Goal: Task Accomplishment & Management: Manage account settings

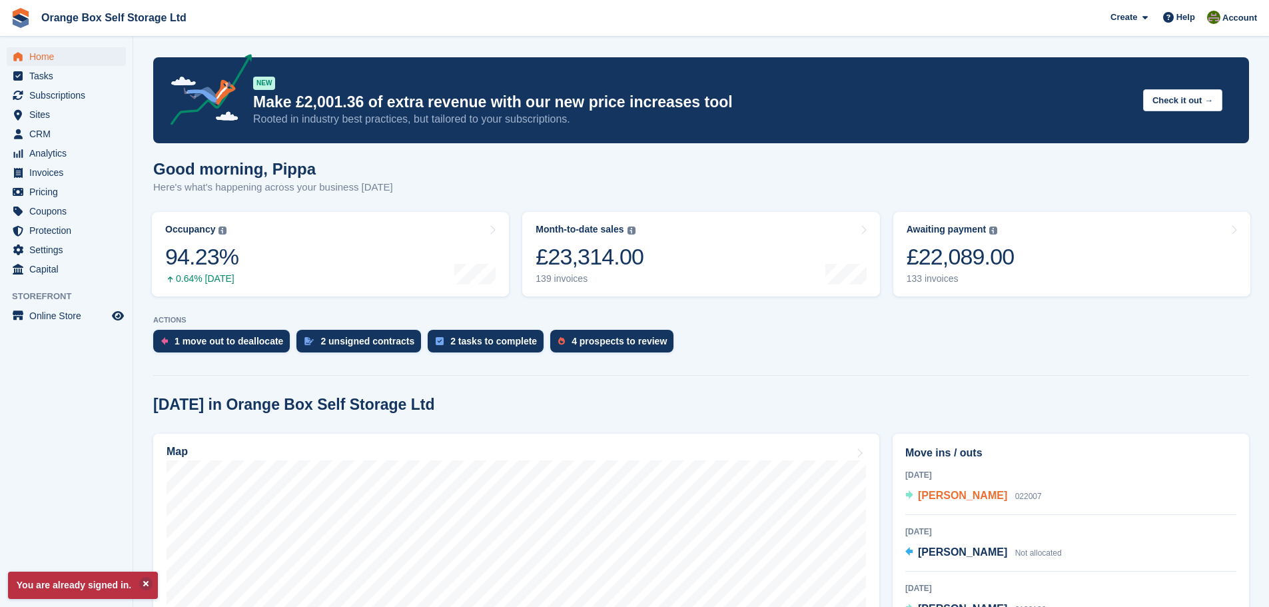
click at [944, 490] on span "[PERSON_NAME]" at bounding box center [962, 494] width 89 height 11
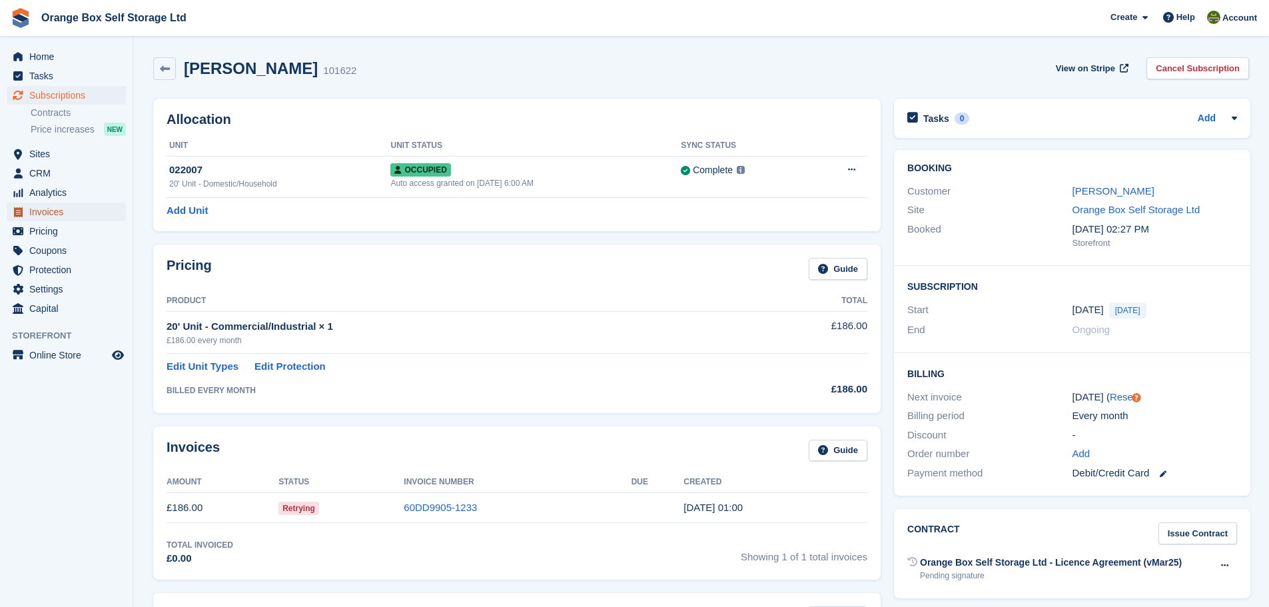
click at [80, 218] on span "Invoices" at bounding box center [69, 211] width 80 height 19
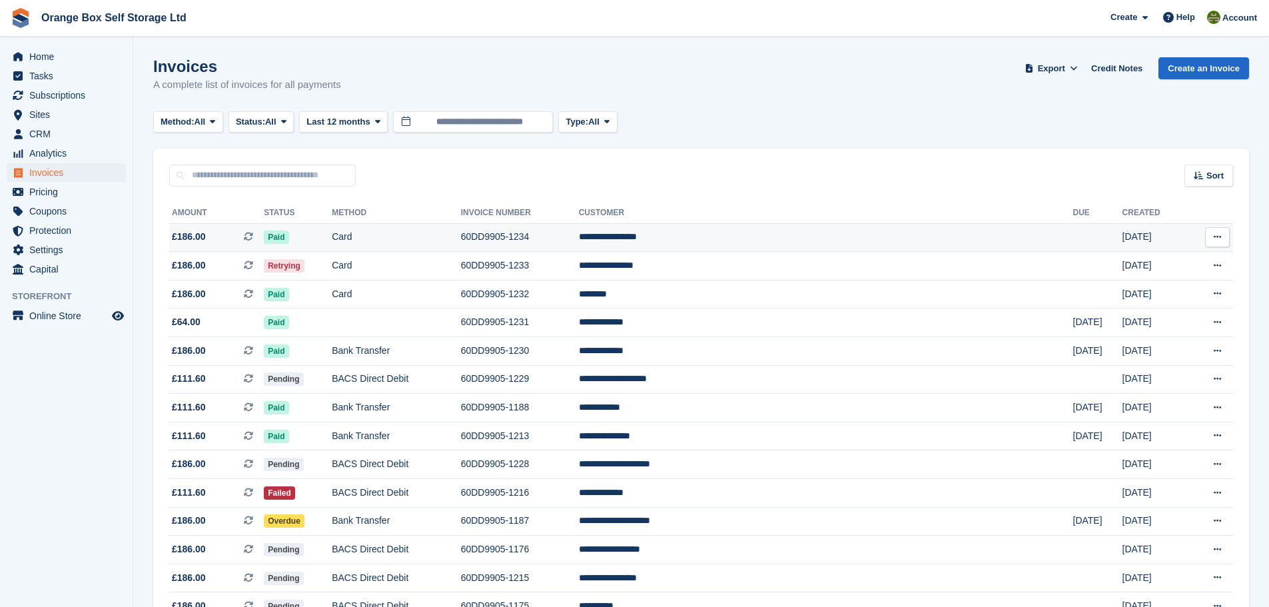
click at [986, 236] on td "**********" at bounding box center [826, 237] width 494 height 29
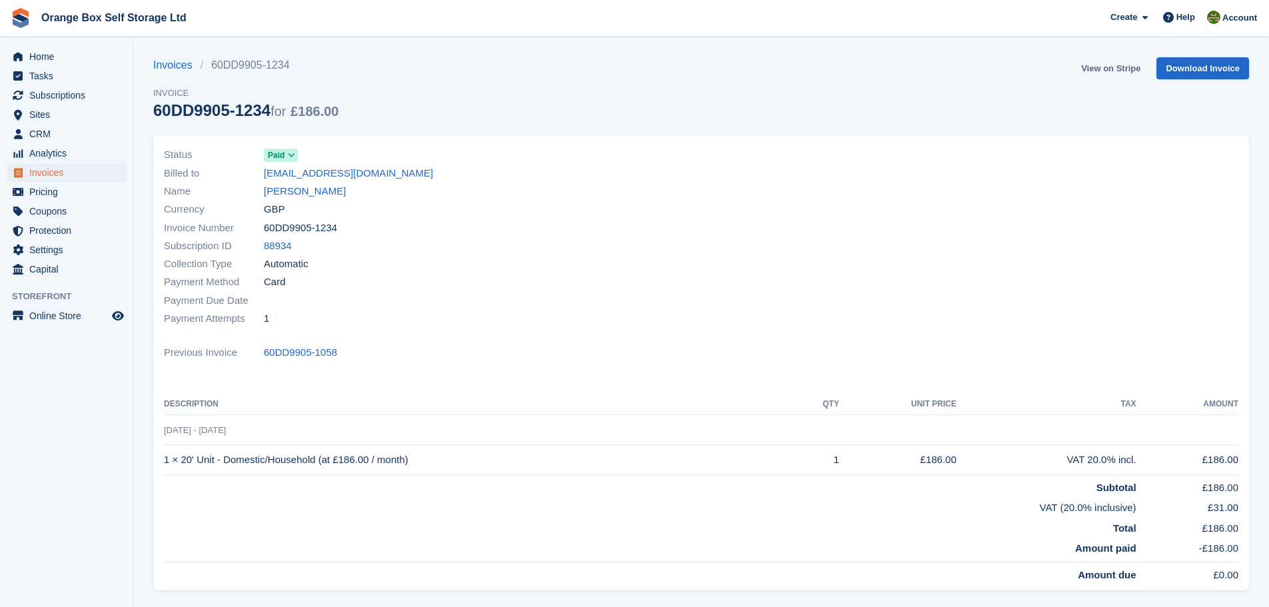
click at [1105, 67] on link "View on Stripe" at bounding box center [1111, 68] width 70 height 22
click at [73, 170] on span "Invoices" at bounding box center [69, 172] width 80 height 19
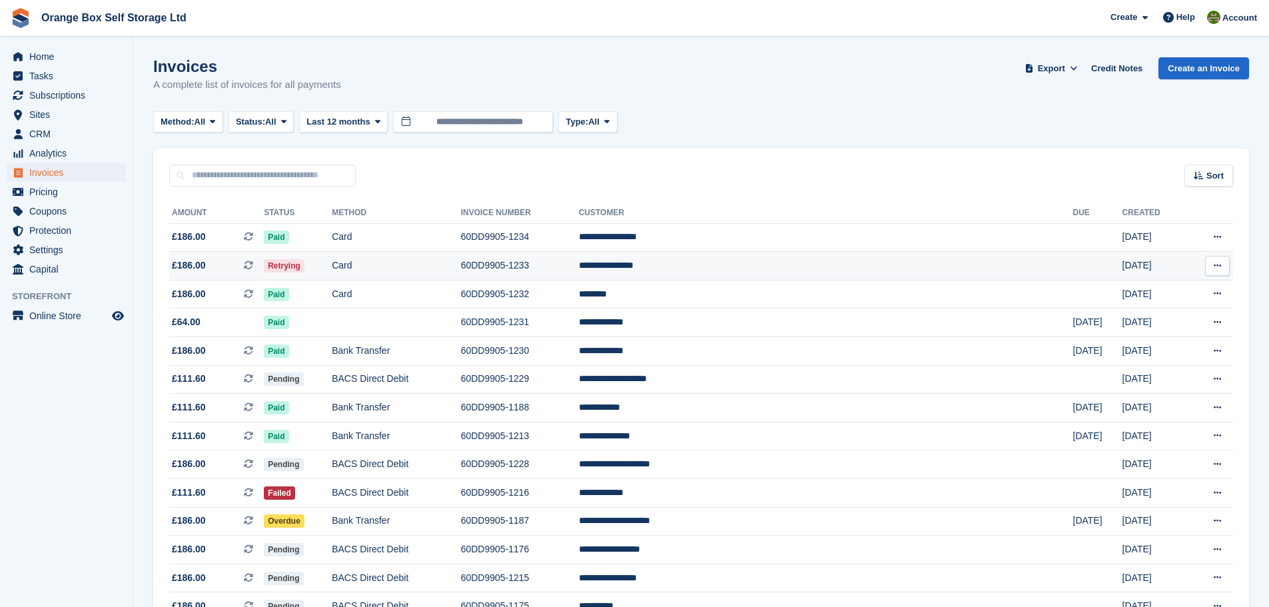
click at [461, 261] on td "Card" at bounding box center [396, 266] width 129 height 29
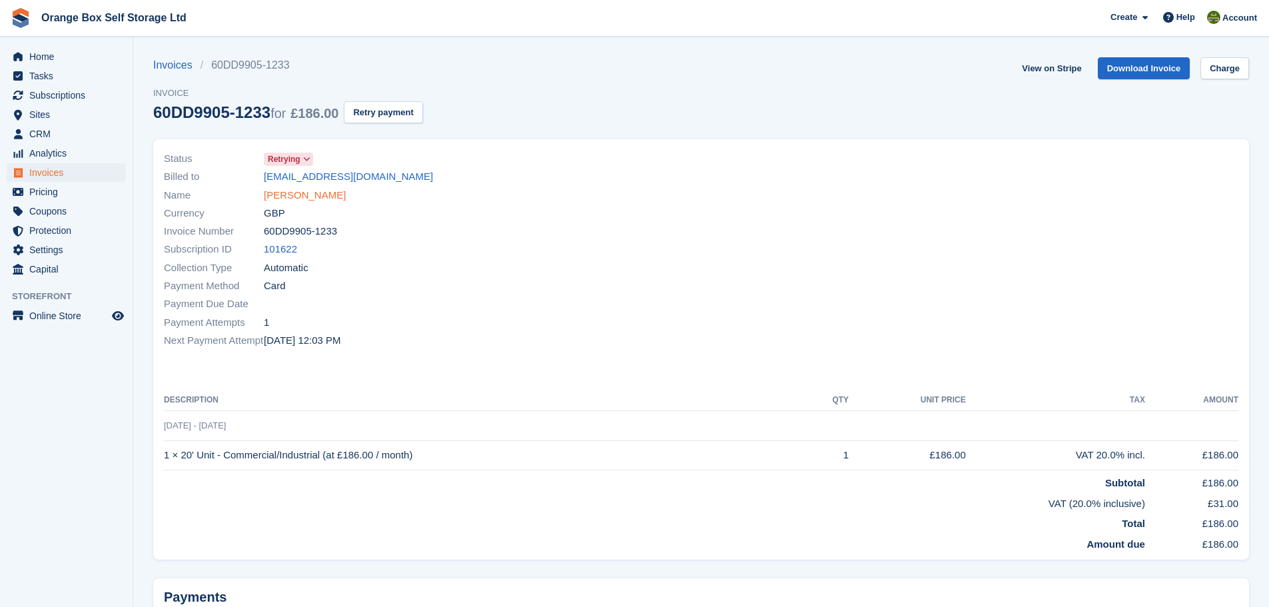
click at [333, 197] on link "[PERSON_NAME]" at bounding box center [305, 195] width 82 height 15
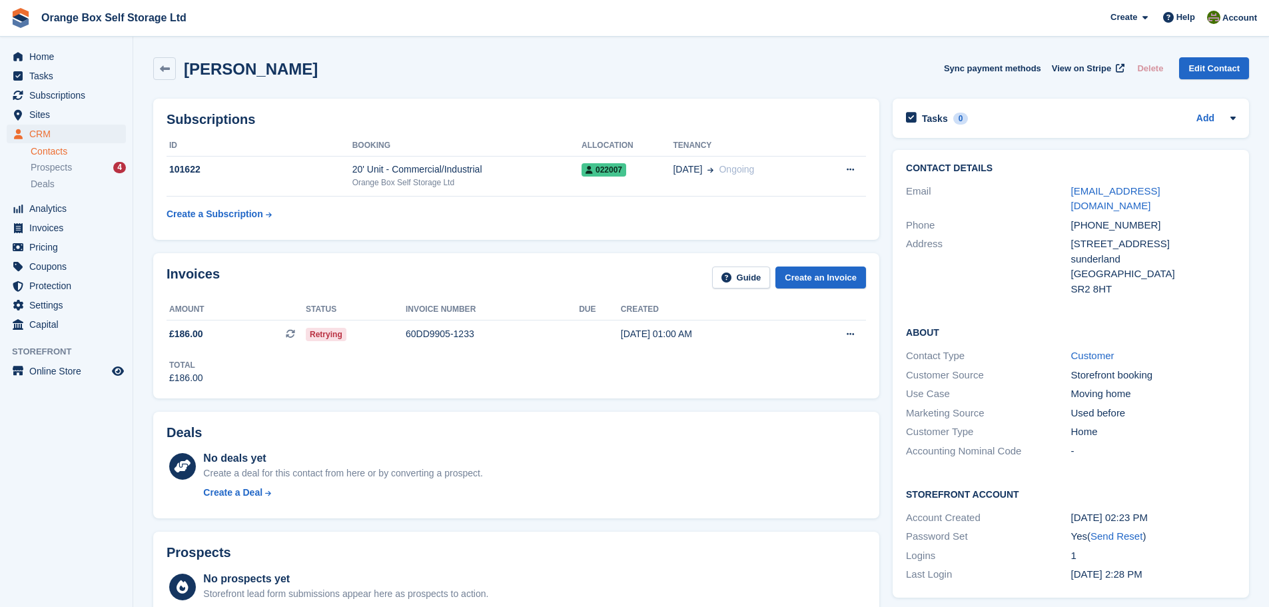
click at [624, 402] on div "Invoices Guide Create an Invoice Amount Status Invoice number Due Created £186.…" at bounding box center [516, 325] width 739 height 158
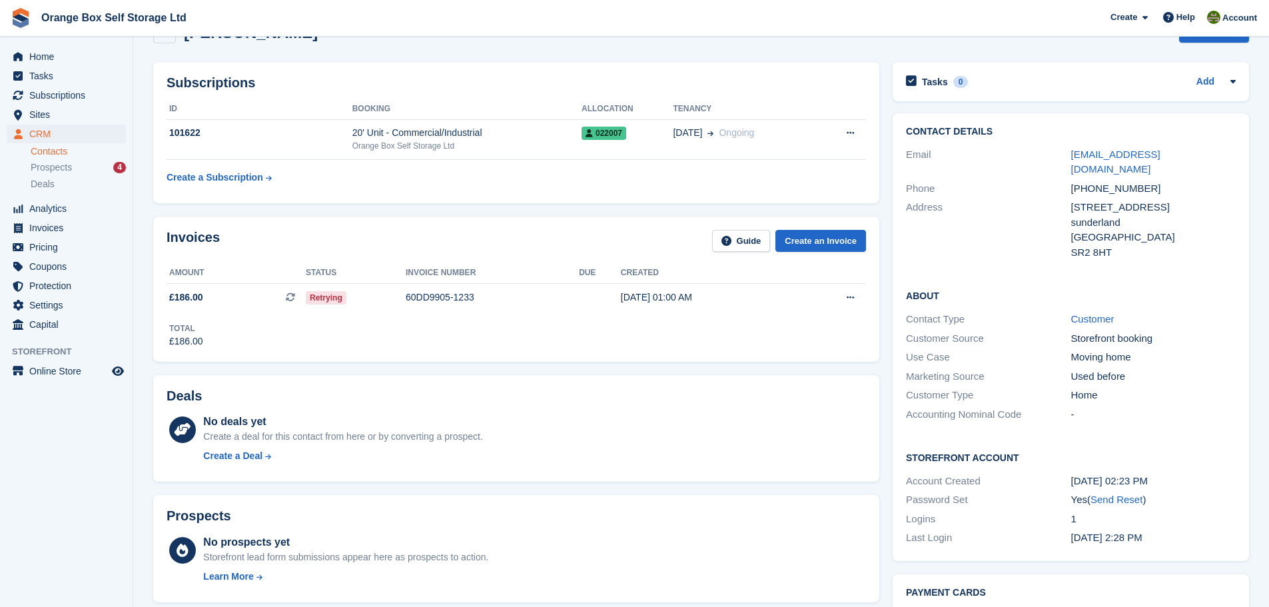
scroll to position [7, 0]
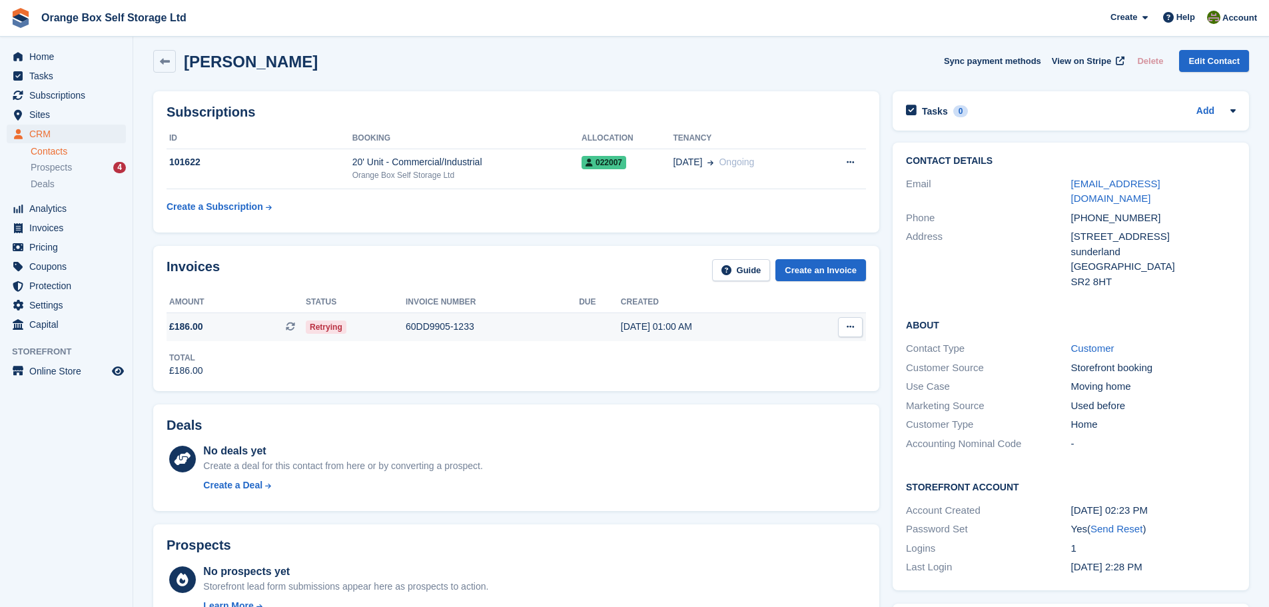
click at [852, 326] on icon at bounding box center [849, 326] width 7 height 9
click at [664, 376] on div "Total £186.00" at bounding box center [515, 359] width 699 height 37
click at [687, 328] on div "04 Sep, 01:00 AM" at bounding box center [709, 327] width 176 height 14
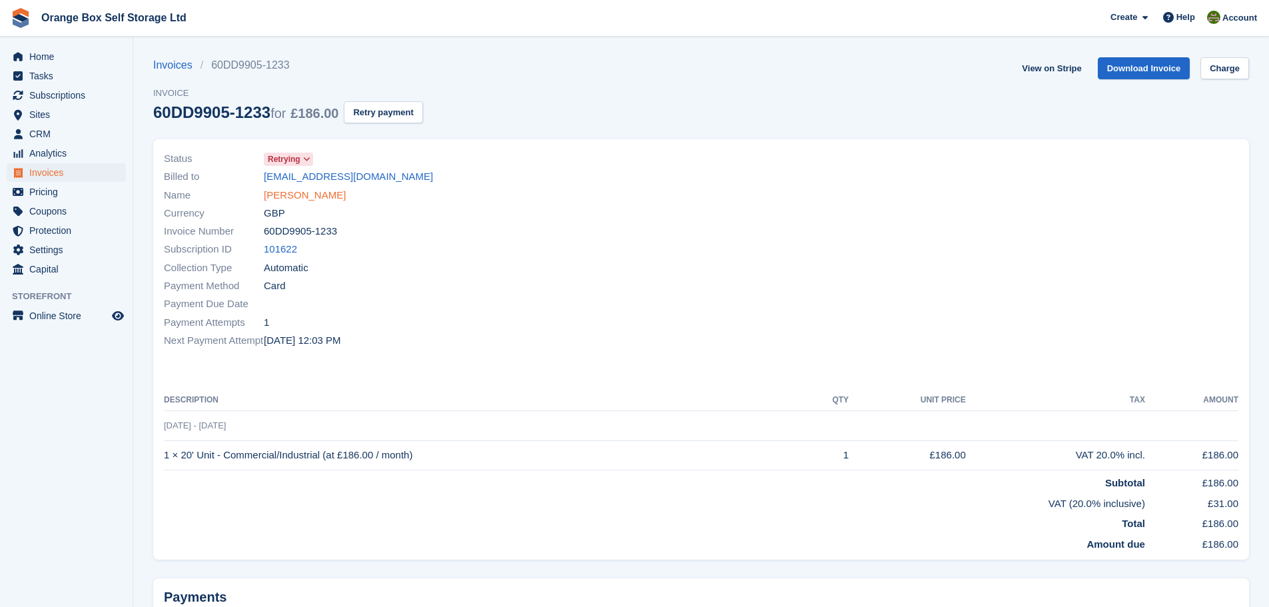
click at [326, 196] on link "[PERSON_NAME]" at bounding box center [305, 195] width 82 height 15
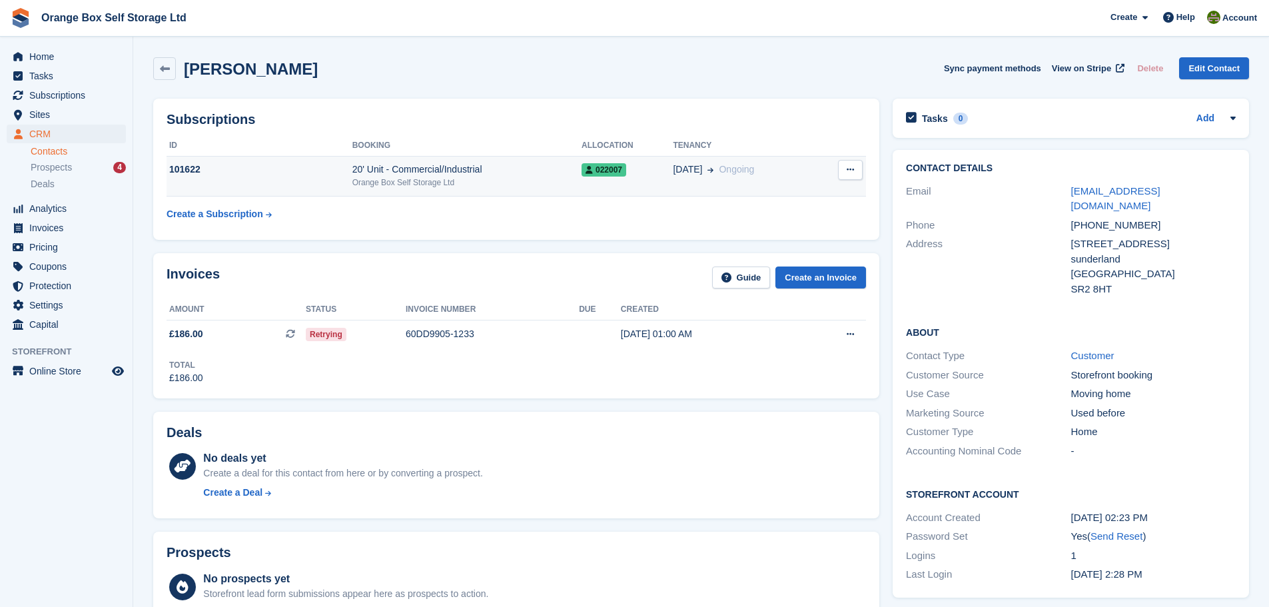
click at [771, 166] on div "[DATE] Ongoing" at bounding box center [745, 169] width 144 height 14
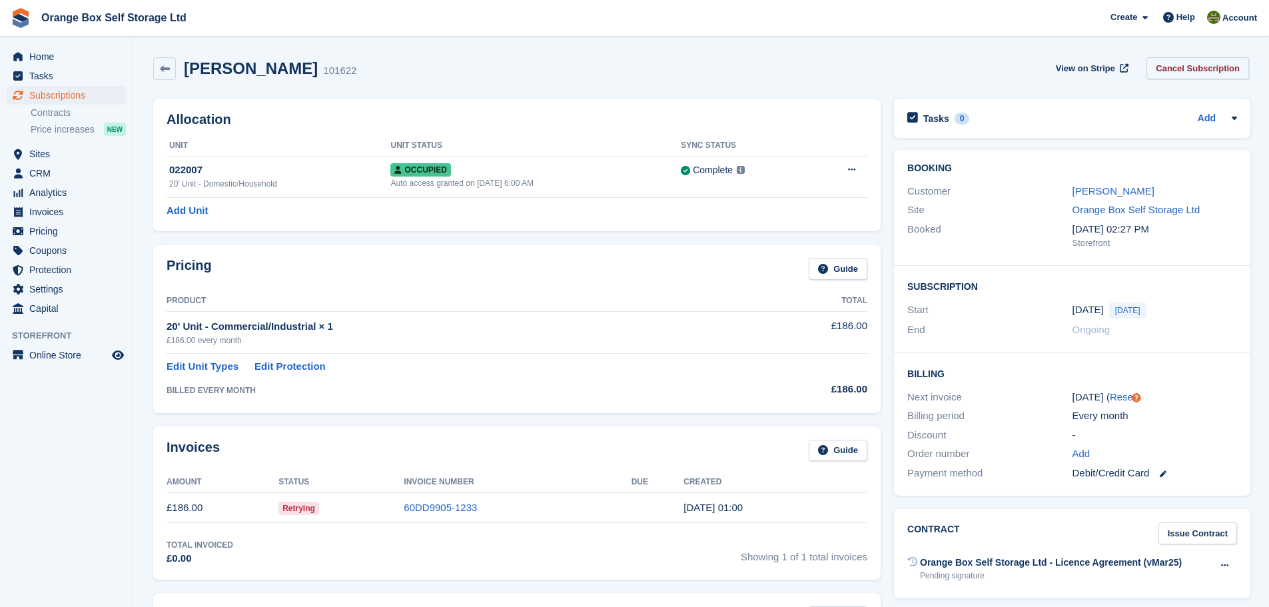
click at [1196, 63] on link "Cancel Subscription" at bounding box center [1197, 68] width 103 height 22
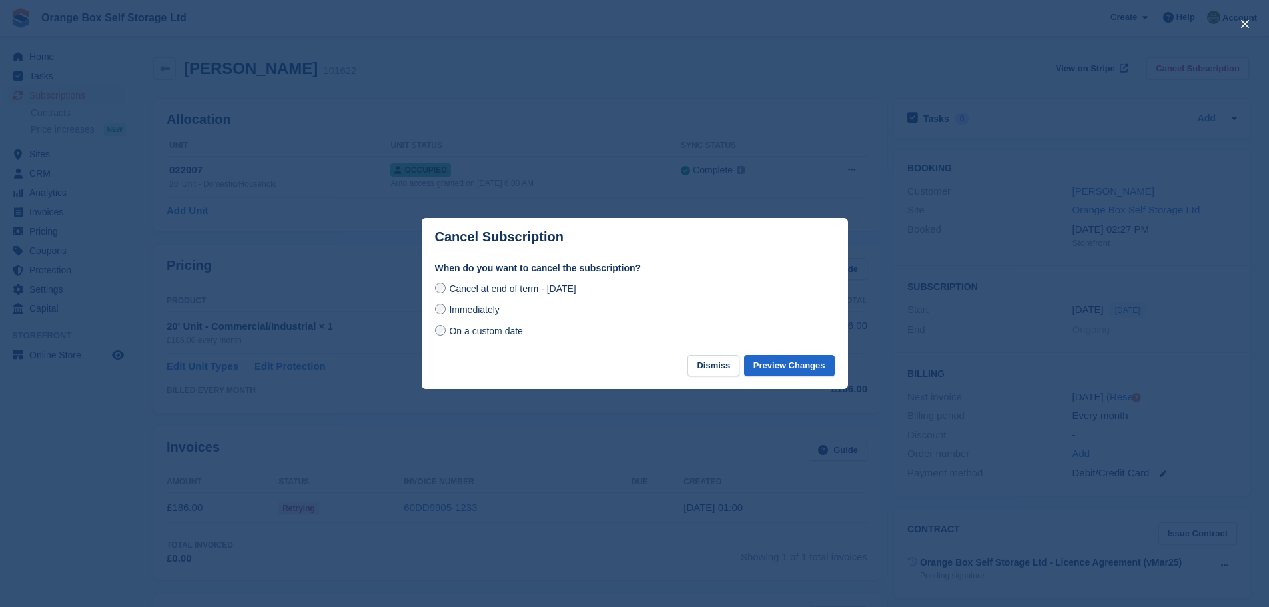
click at [472, 313] on span "Immediately" at bounding box center [474, 309] width 50 height 11
click at [791, 364] on button "Preview Changes" at bounding box center [789, 366] width 91 height 22
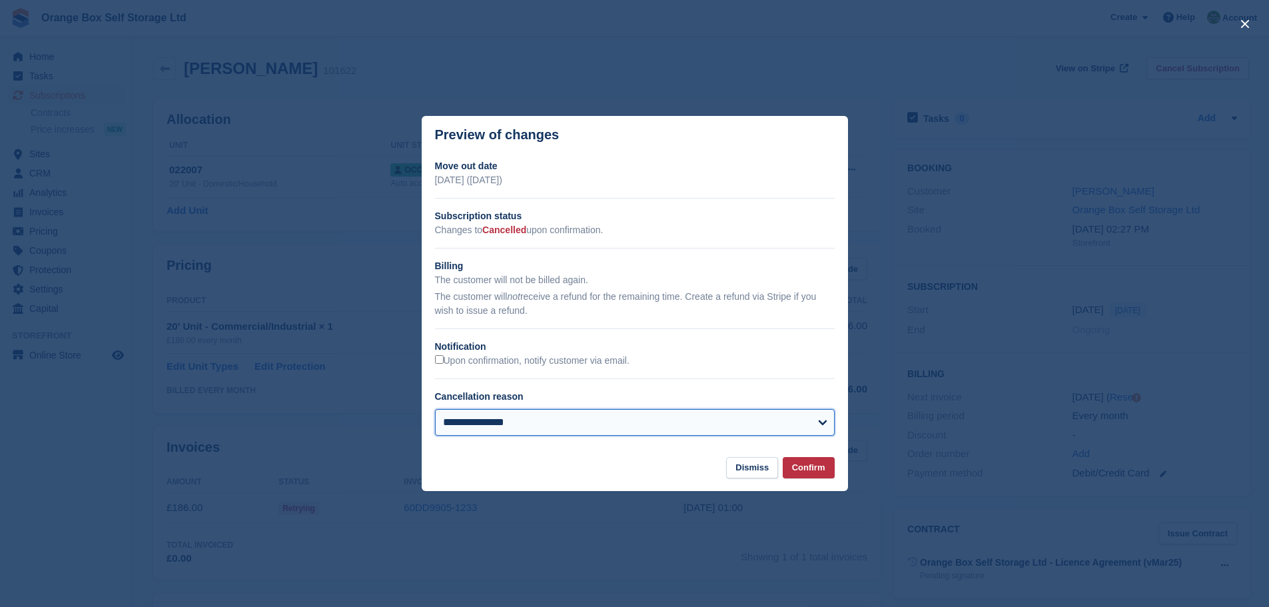
click at [499, 419] on select "**********" at bounding box center [635, 422] width 400 height 27
select select "**********"
click at [435, 410] on select "**********" at bounding box center [635, 422] width 400 height 27
click at [818, 470] on button "Confirm" at bounding box center [809, 468] width 52 height 22
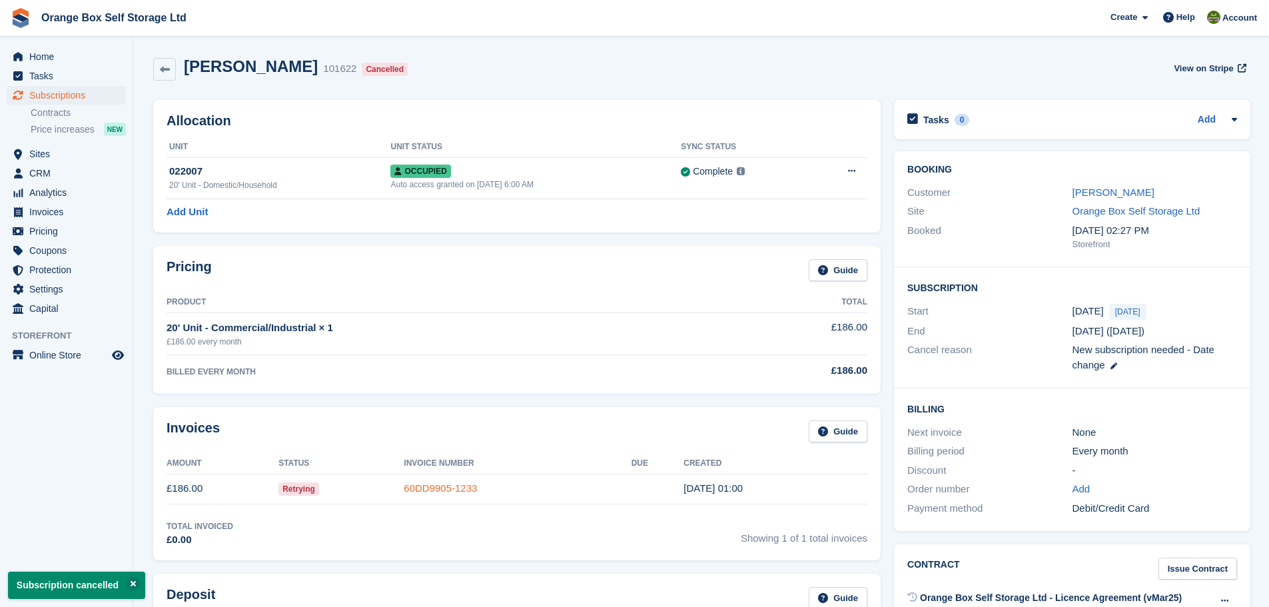
click at [451, 492] on link "60DD9905-1233" at bounding box center [440, 487] width 73 height 11
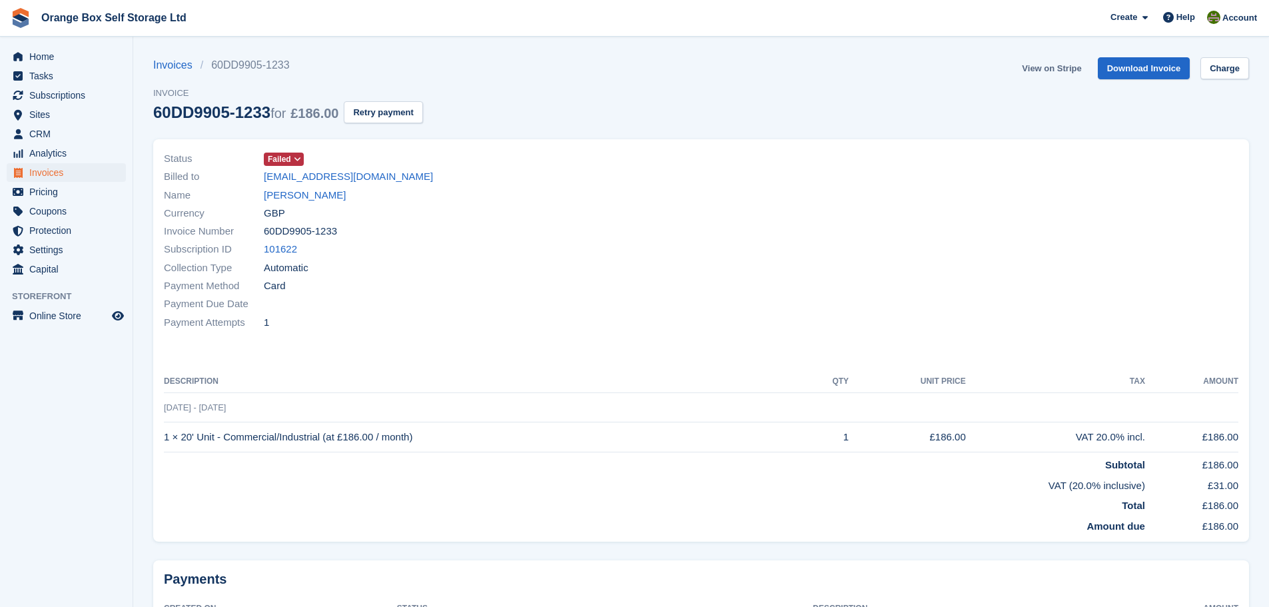
click at [1070, 69] on link "View on Stripe" at bounding box center [1051, 68] width 70 height 22
click at [278, 190] on link "[PERSON_NAME]" at bounding box center [305, 195] width 82 height 15
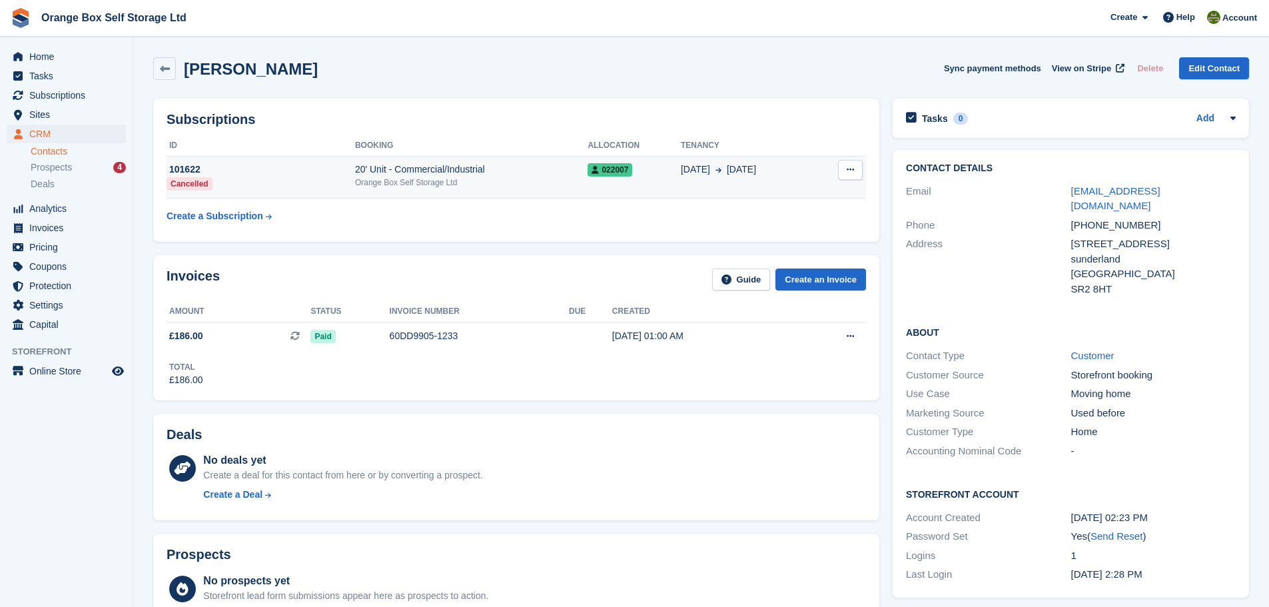
click at [689, 172] on span "[DATE]" at bounding box center [695, 169] width 29 height 14
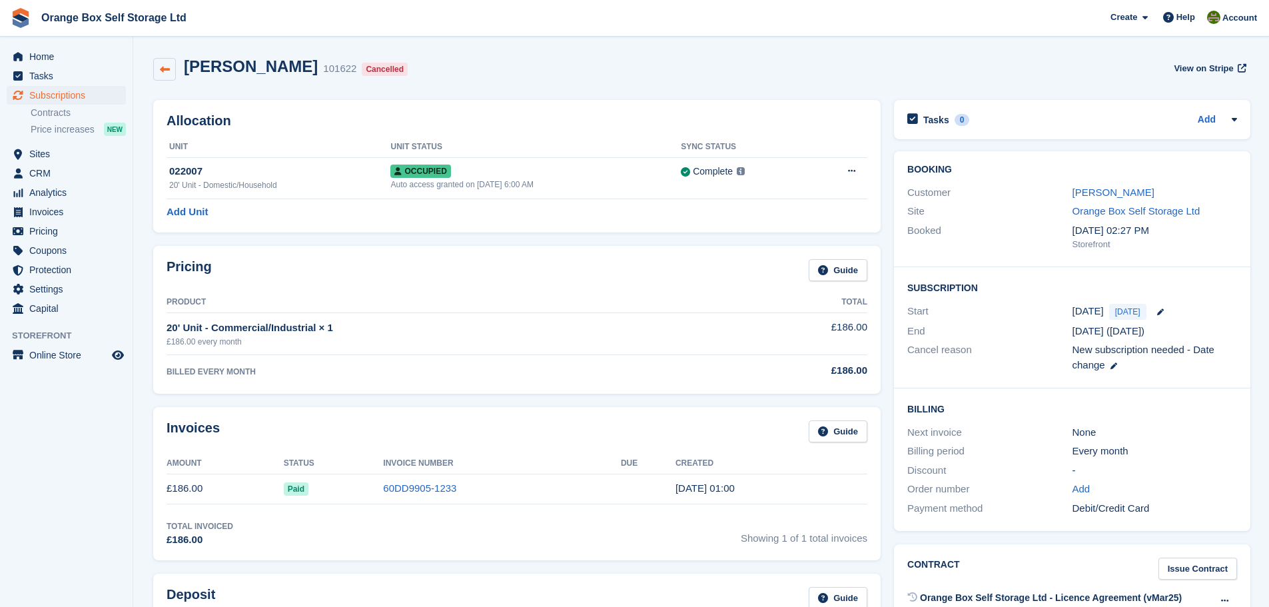
click at [165, 67] on icon at bounding box center [165, 70] width 10 height 10
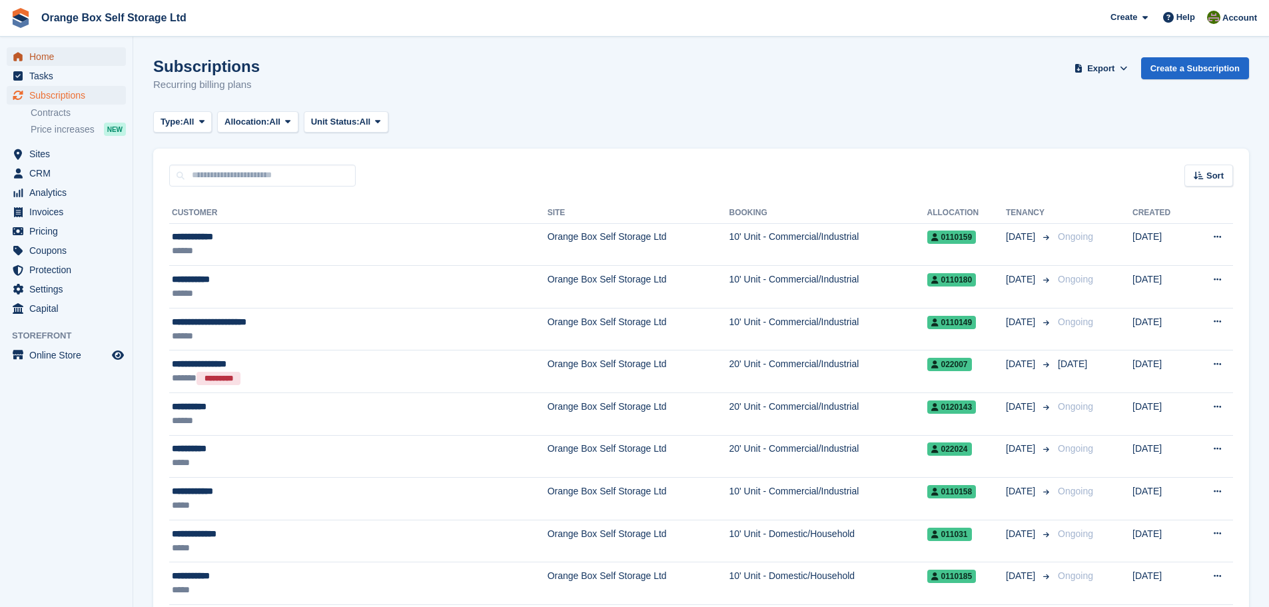
click at [80, 51] on span "Home" at bounding box center [69, 56] width 80 height 19
